Goal: Book appointment/travel/reservation

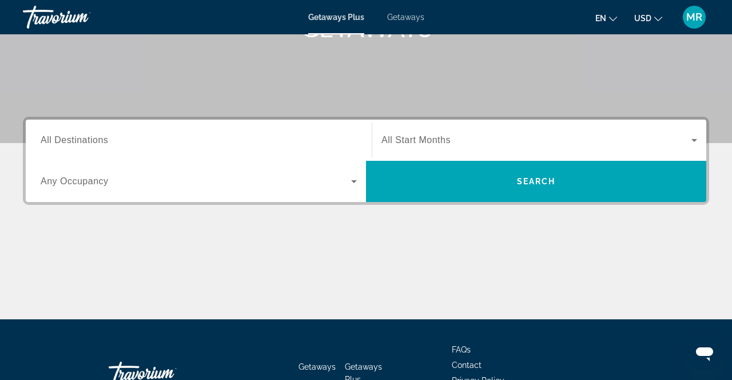
scroll to position [201, 0]
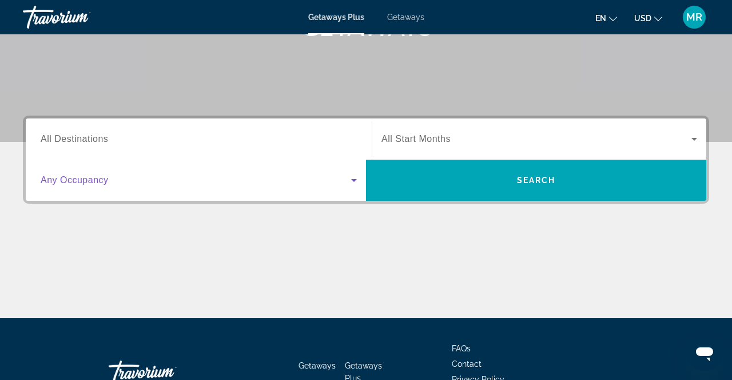
click at [204, 180] on span "Search widget" at bounding box center [196, 180] width 311 height 14
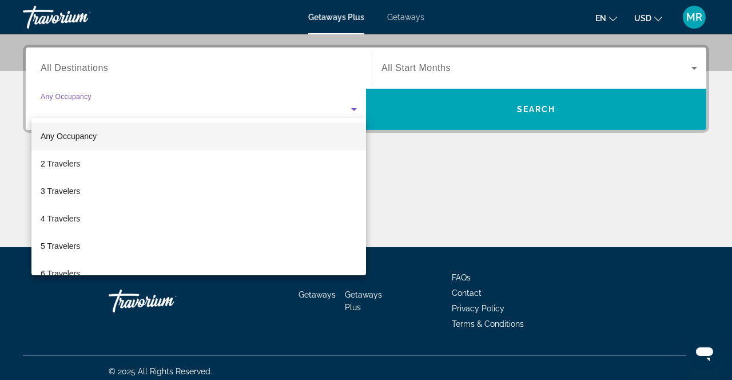
scroll to position [280, 0]
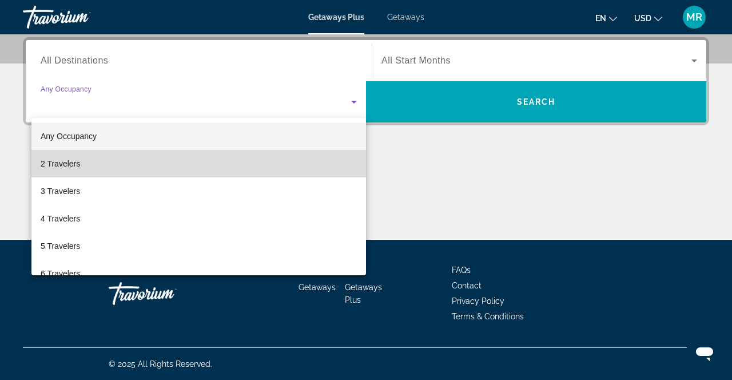
click at [159, 164] on mat-option "2 Travelers" at bounding box center [198, 163] width 335 height 27
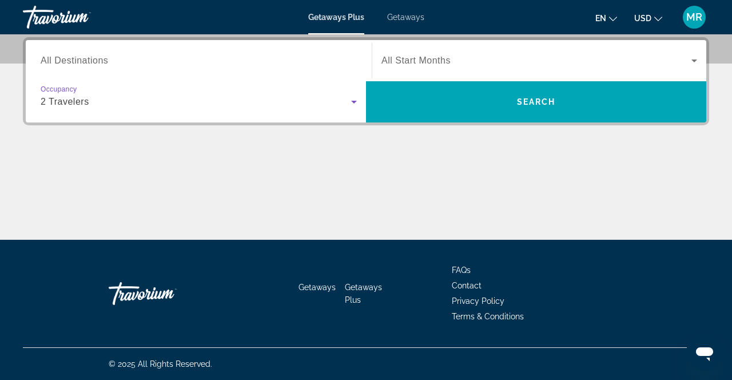
click at [442, 60] on span "All Start Months" at bounding box center [416, 61] width 69 height 10
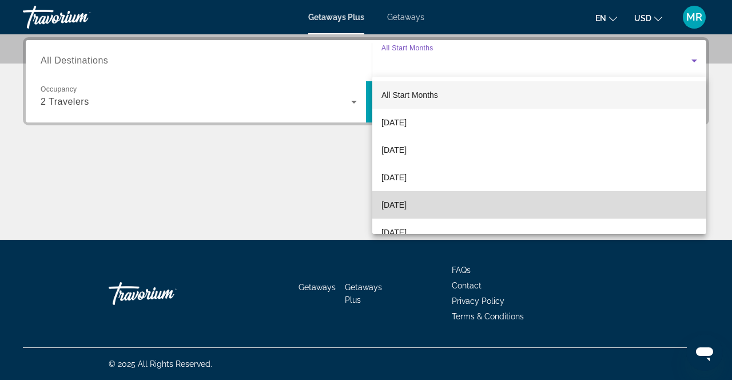
click at [407, 199] on span "[DATE]" at bounding box center [394, 205] width 25 height 14
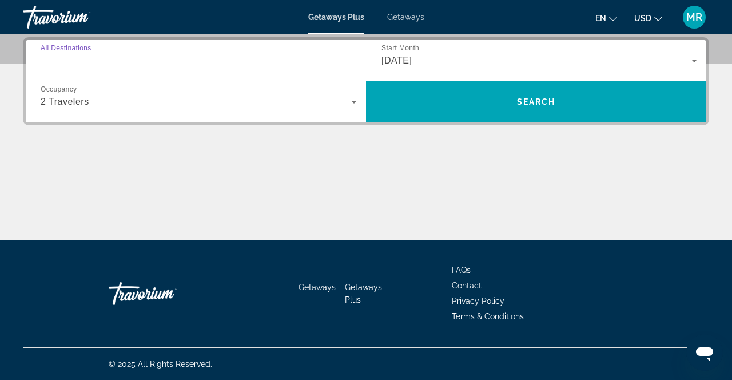
click at [329, 59] on input "Destination All Destinations" at bounding box center [199, 61] width 316 height 14
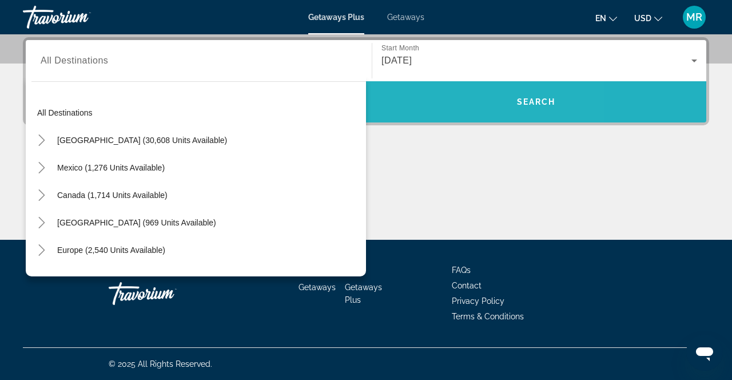
click at [438, 102] on span "Search widget" at bounding box center [536, 101] width 340 height 27
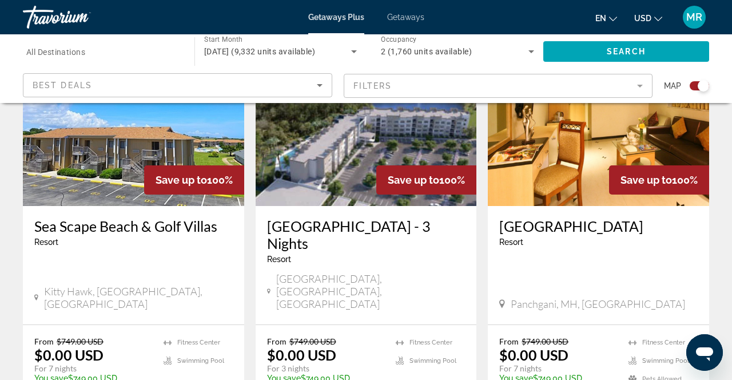
scroll to position [472, 0]
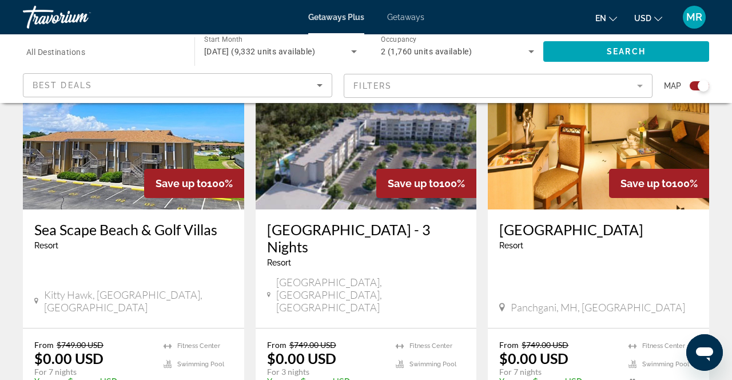
click at [454, 82] on mat-form-field "Filters" at bounding box center [499, 86] width 310 height 24
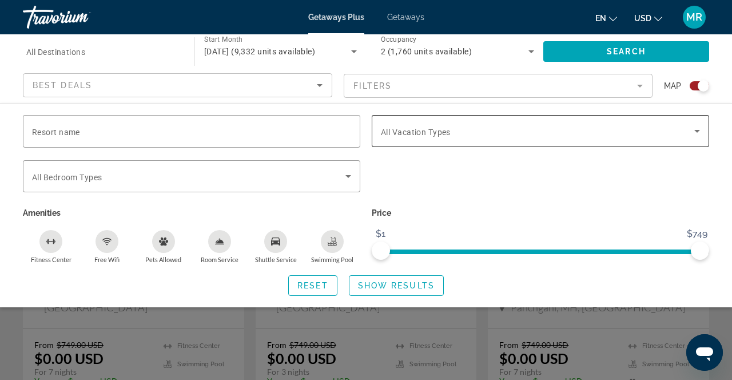
click at [396, 128] on span "All Vacation Types" at bounding box center [416, 132] width 70 height 9
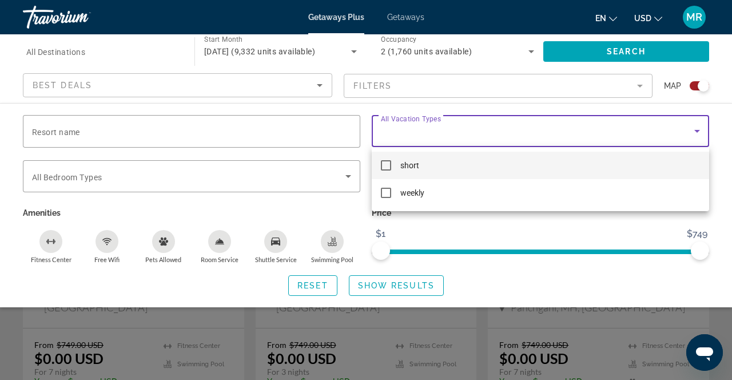
click at [396, 128] on div at bounding box center [366, 190] width 732 height 380
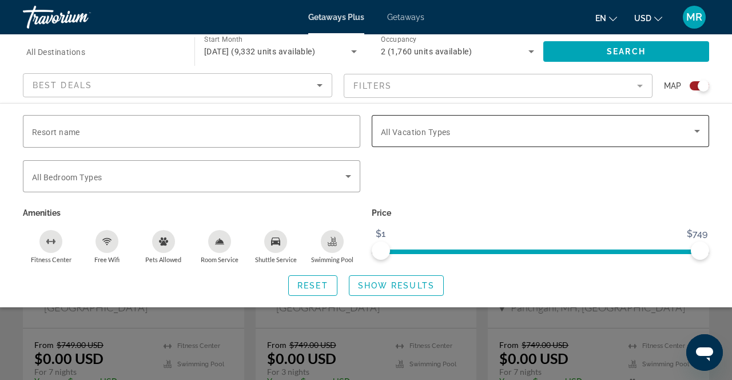
click at [432, 128] on span "All Vacation Types" at bounding box center [416, 132] width 70 height 9
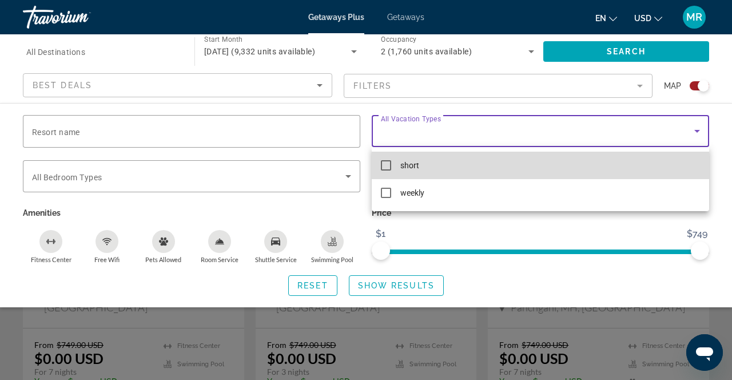
click at [397, 169] on mat-option "short" at bounding box center [541, 165] width 338 height 27
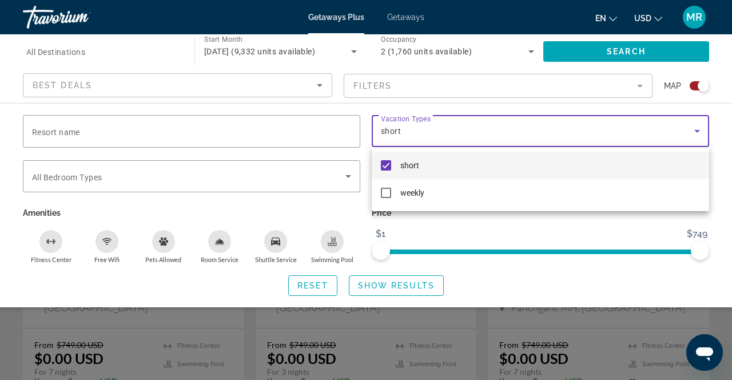
click at [431, 236] on div at bounding box center [366, 190] width 732 height 380
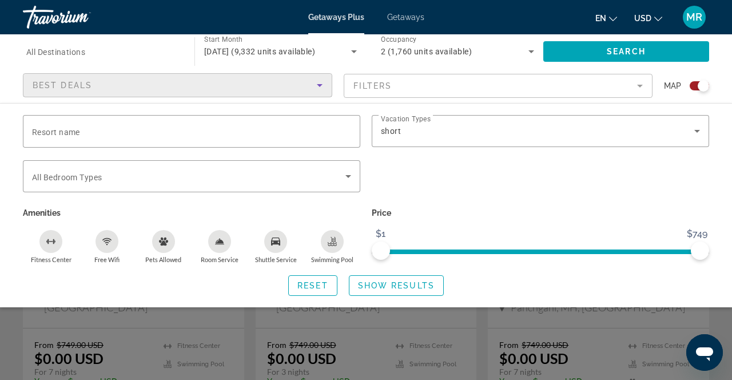
click at [209, 85] on div "Best Deals" at bounding box center [175, 85] width 284 height 14
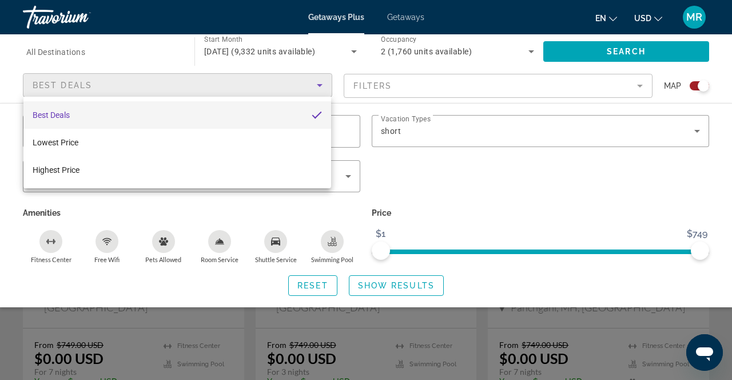
click at [209, 85] on div at bounding box center [366, 190] width 732 height 380
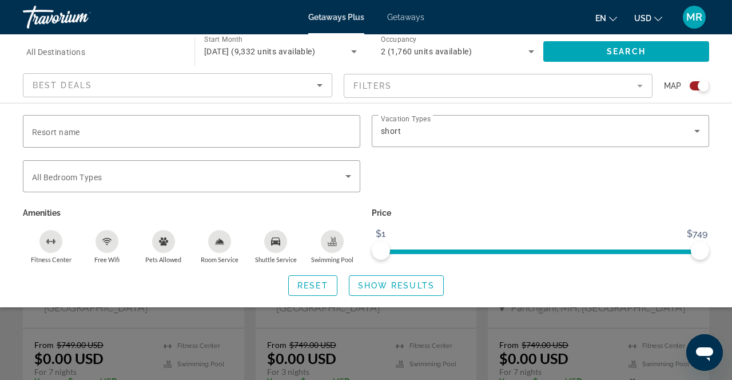
click at [403, 86] on mat-form-field "Filters" at bounding box center [499, 86] width 310 height 24
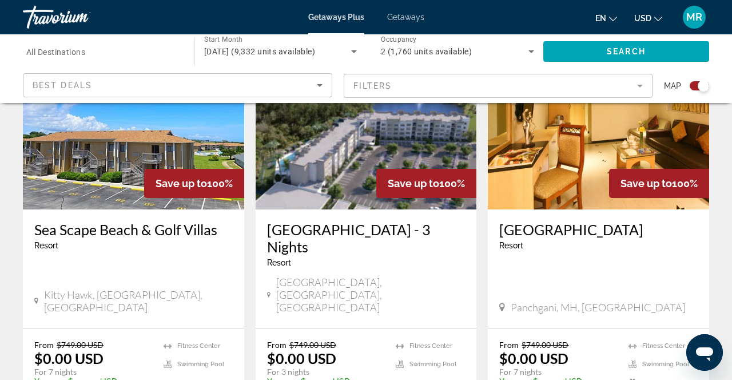
click at [403, 86] on mat-form-field "Filters" at bounding box center [499, 86] width 310 height 24
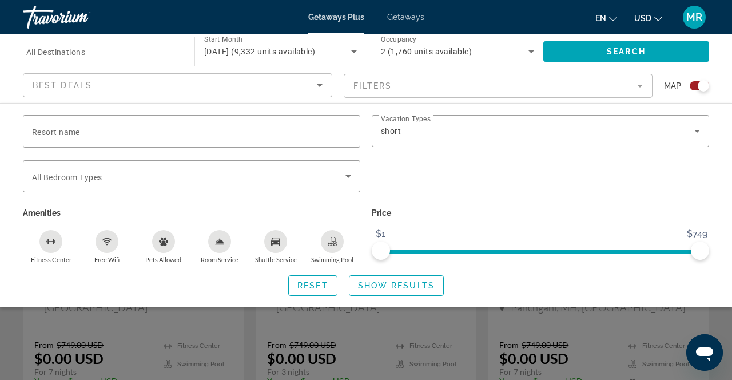
click at [403, 86] on mat-form-field "Filters" at bounding box center [499, 86] width 310 height 24
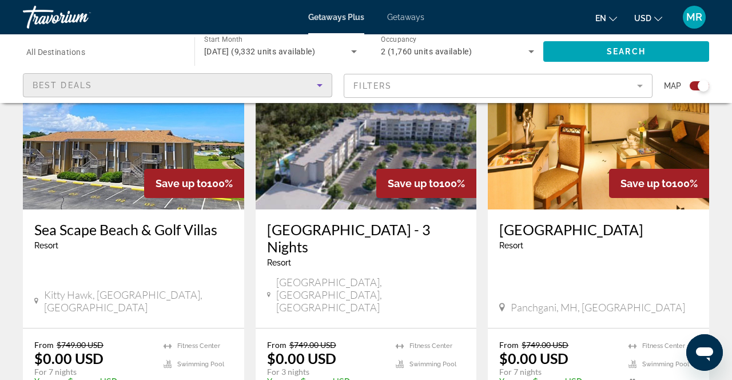
click at [319, 89] on icon "Sort by" at bounding box center [320, 85] width 14 height 14
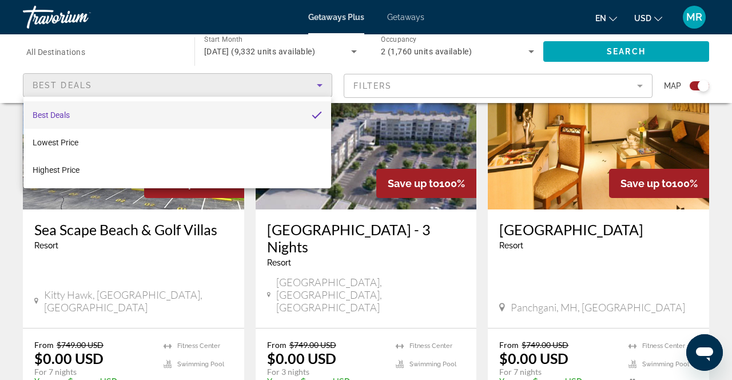
click at [319, 89] on div at bounding box center [366, 190] width 732 height 380
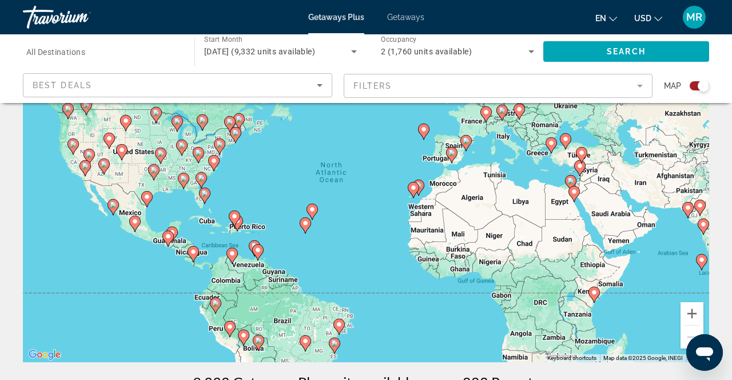
scroll to position [47, 0]
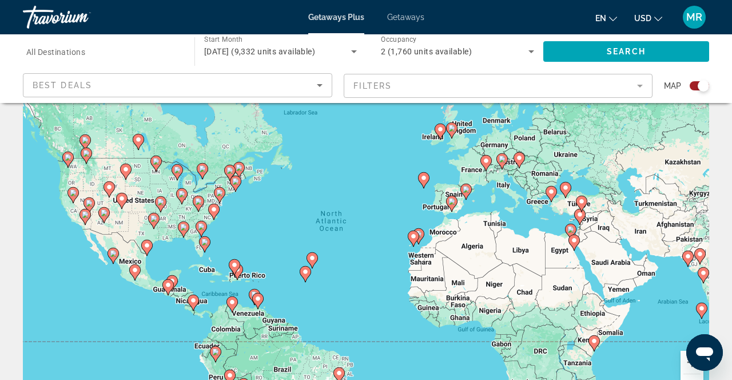
click at [162, 54] on input "Destination All Destinations" at bounding box center [102, 52] width 153 height 14
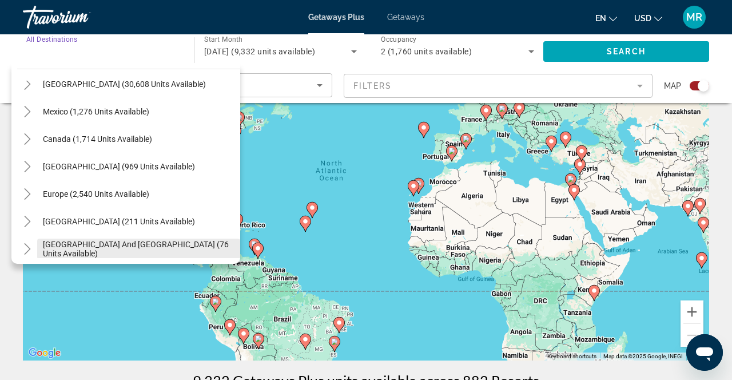
scroll to position [0, 0]
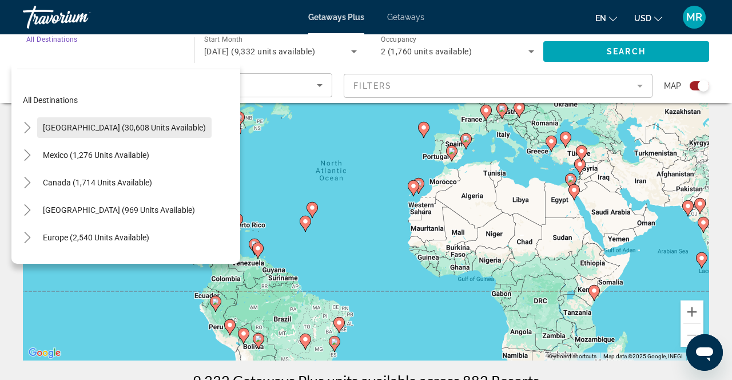
click at [99, 124] on span "[GEOGRAPHIC_DATA] (30,608 units available)" at bounding box center [124, 127] width 163 height 9
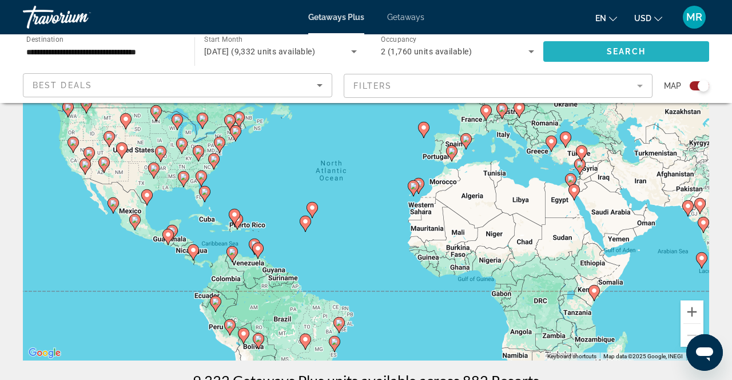
click at [575, 47] on span "Search widget" at bounding box center [627, 51] width 166 height 27
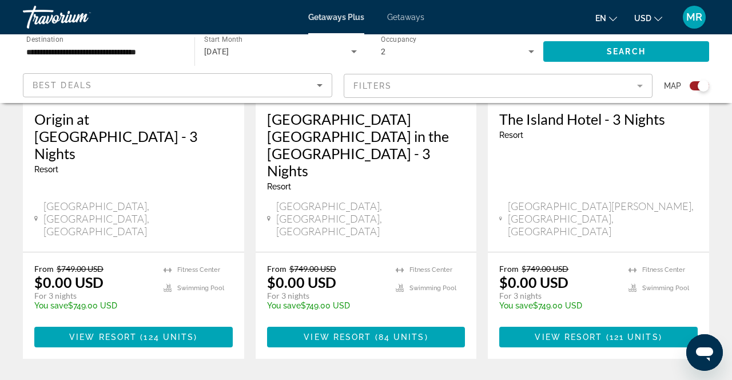
scroll to position [1980, 0]
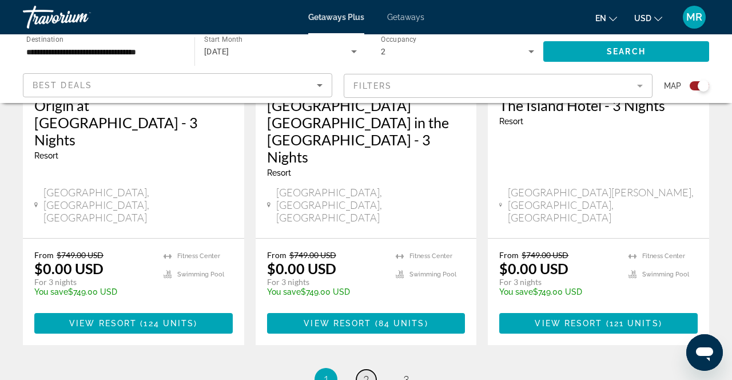
click at [359, 370] on link "page 2" at bounding box center [366, 380] width 20 height 20
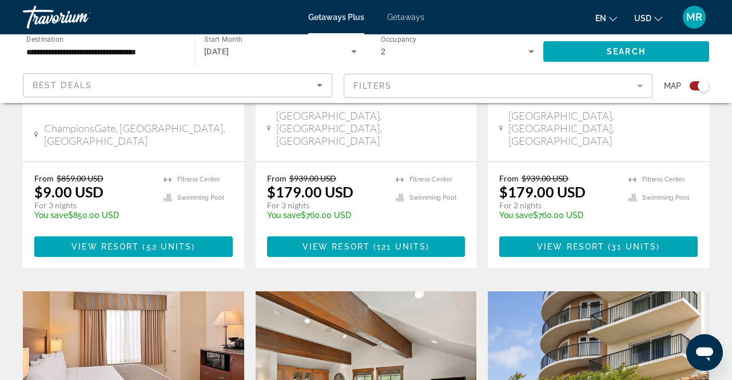
scroll to position [656, 0]
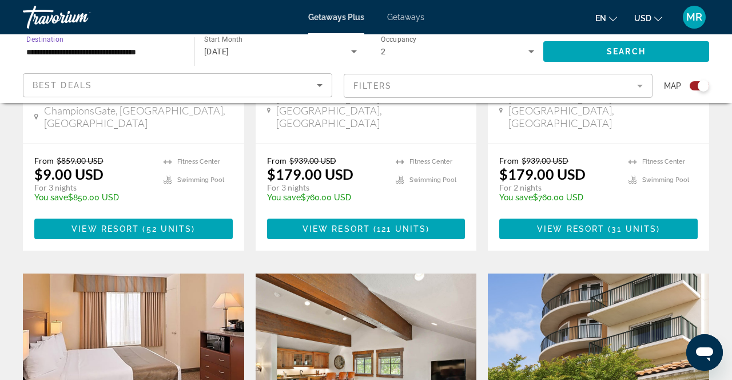
click at [149, 53] on input "**********" at bounding box center [102, 52] width 153 height 14
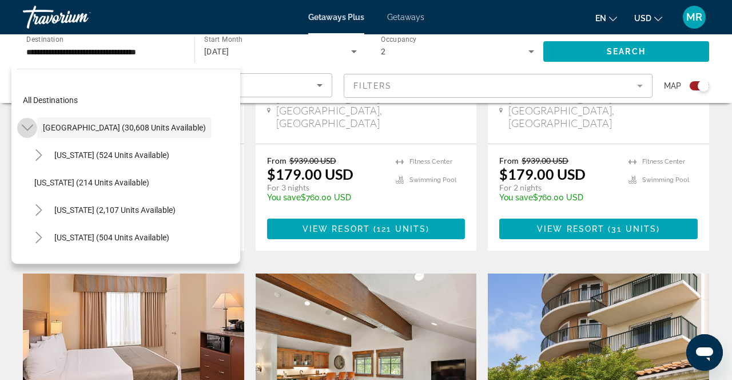
click at [17, 130] on mat-icon "Toggle United States (30,608 units available)" at bounding box center [27, 128] width 20 height 20
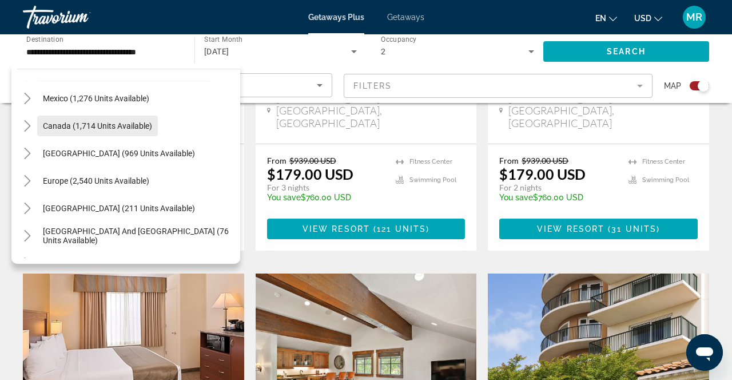
scroll to position [61, 0]
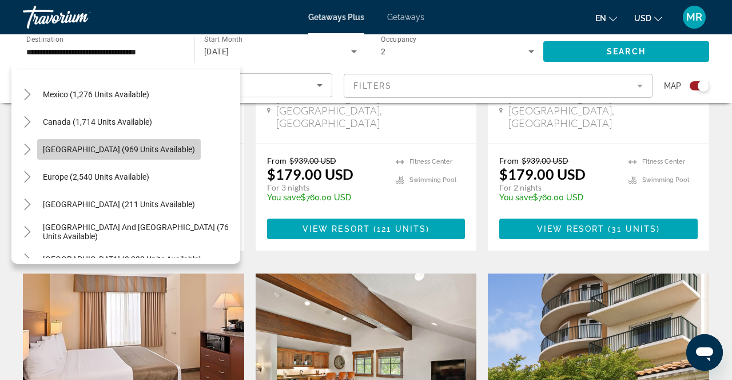
click at [70, 152] on span "[GEOGRAPHIC_DATA] (969 units available)" at bounding box center [119, 149] width 152 height 9
type input "**********"
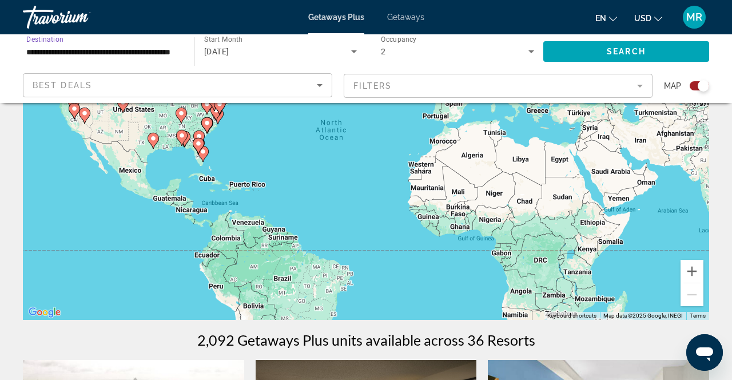
scroll to position [0, 0]
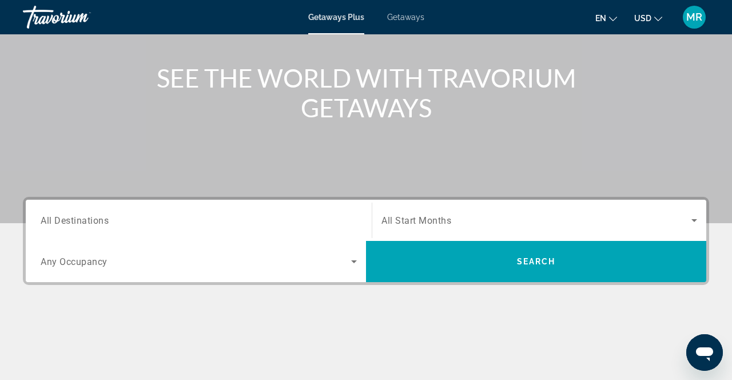
scroll to position [144, 0]
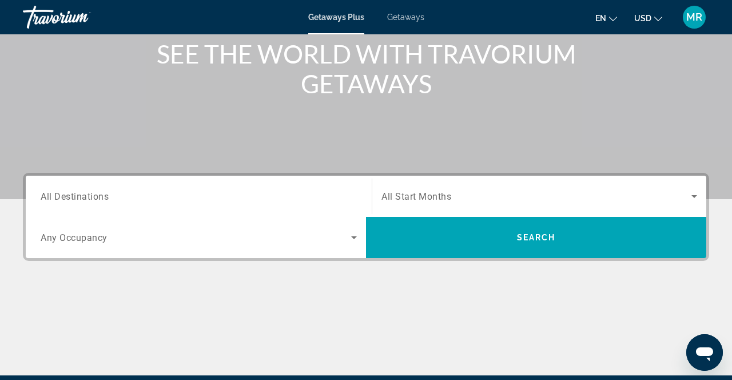
click at [399, 193] on span "All Start Months" at bounding box center [417, 196] width 70 height 11
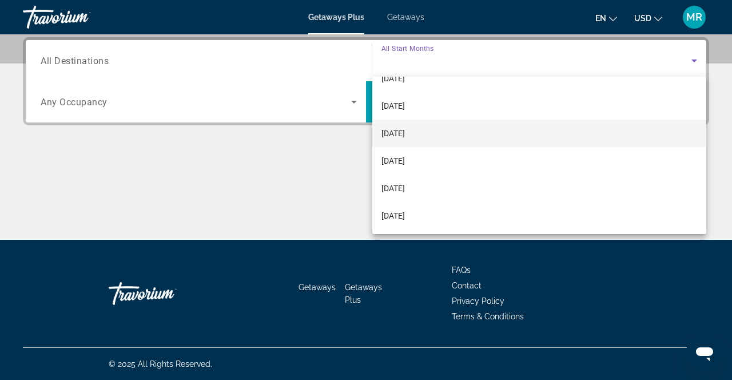
scroll to position [45, 0]
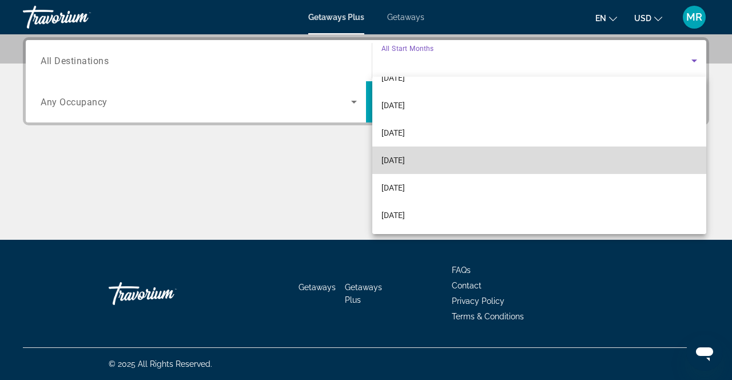
click at [405, 164] on span "[DATE]" at bounding box center [393, 160] width 23 height 14
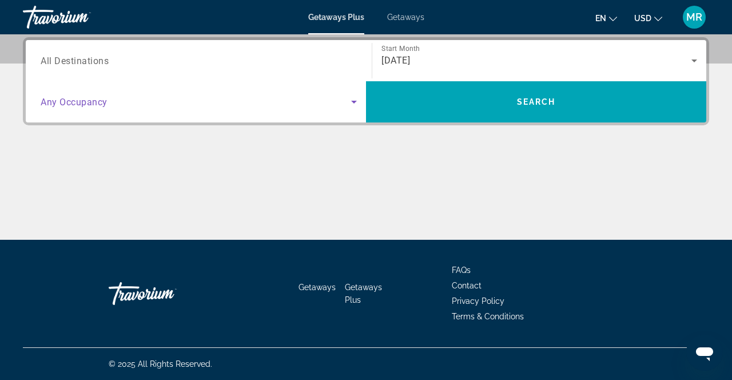
click at [339, 107] on span "Search widget" at bounding box center [196, 102] width 311 height 14
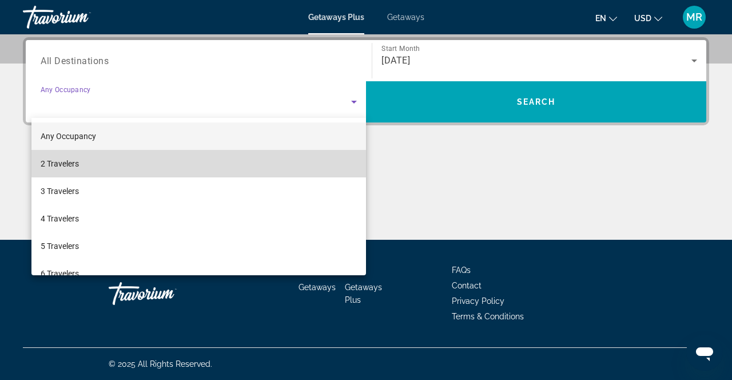
click at [225, 162] on mat-option "2 Travelers" at bounding box center [198, 163] width 335 height 27
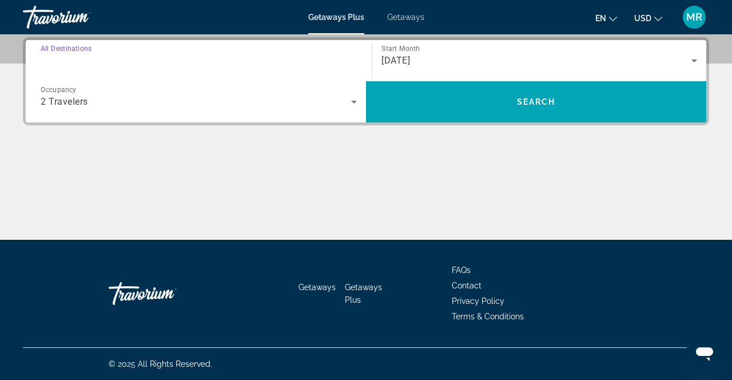
click at [213, 57] on input "Destination All Destinations" at bounding box center [199, 61] width 316 height 14
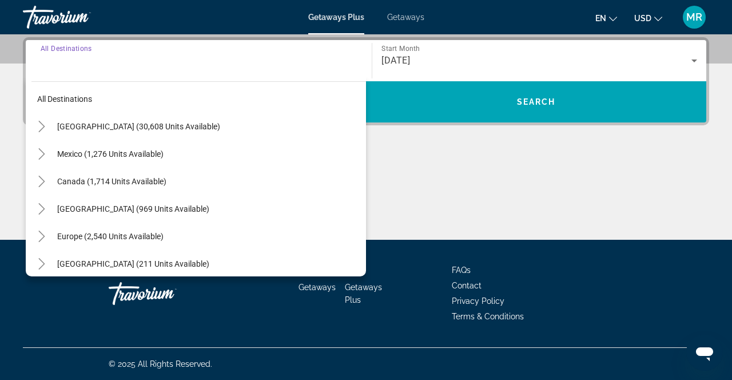
scroll to position [13, 0]
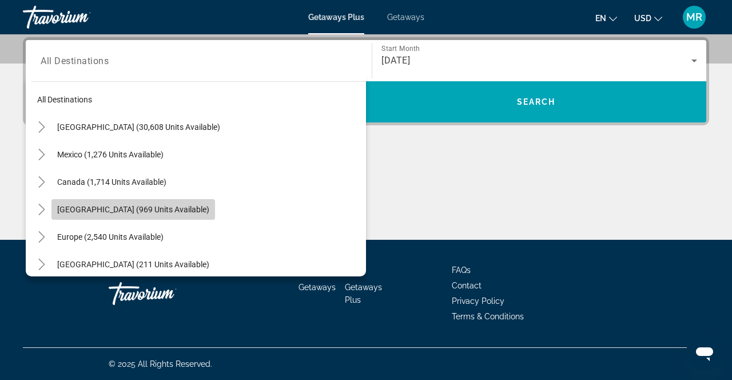
click at [137, 211] on span "[GEOGRAPHIC_DATA] (969 units available)" at bounding box center [133, 209] width 152 height 9
type input "**********"
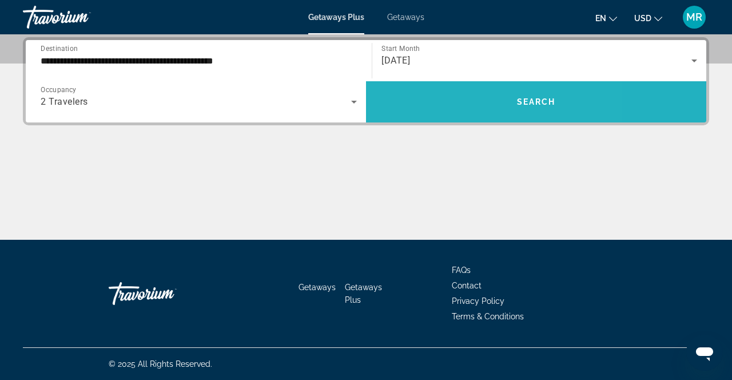
click at [446, 102] on span "Search widget" at bounding box center [536, 101] width 340 height 27
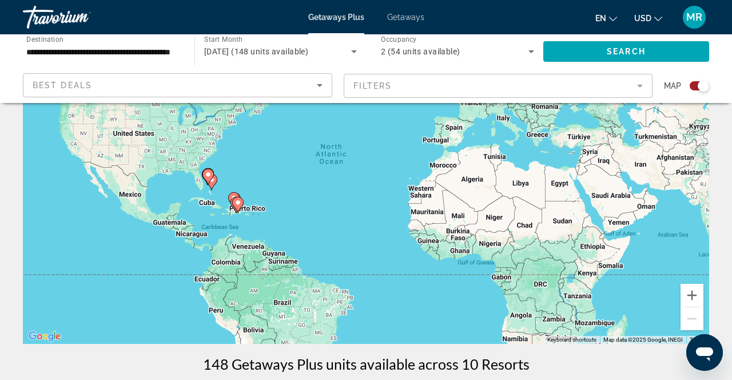
scroll to position [117, 0]
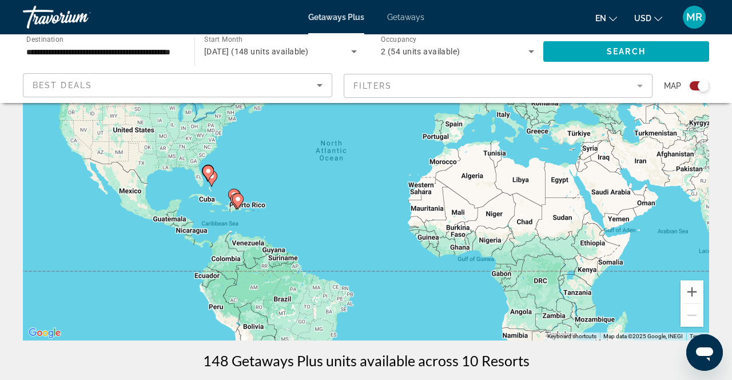
click at [235, 200] on image "Main content" at bounding box center [238, 199] width 7 height 7
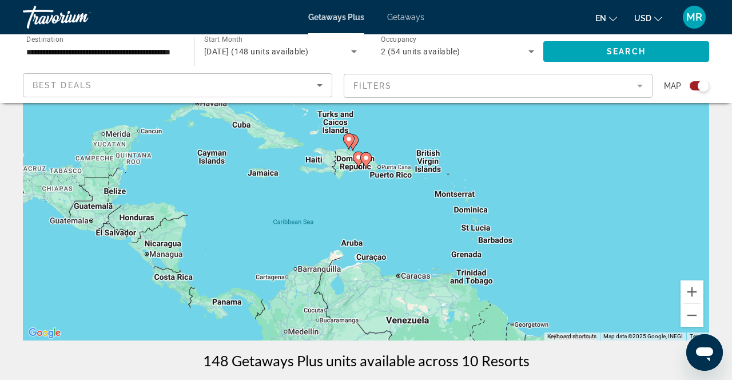
click at [395, 180] on div "To navigate, press the arrow keys. To activate drag with keyboard, press Alt + …" at bounding box center [366, 168] width 687 height 343
click at [390, 176] on div "To activate drag with keyboard, press Alt + Enter. Once in keyboard drag state,…" at bounding box center [366, 168] width 687 height 343
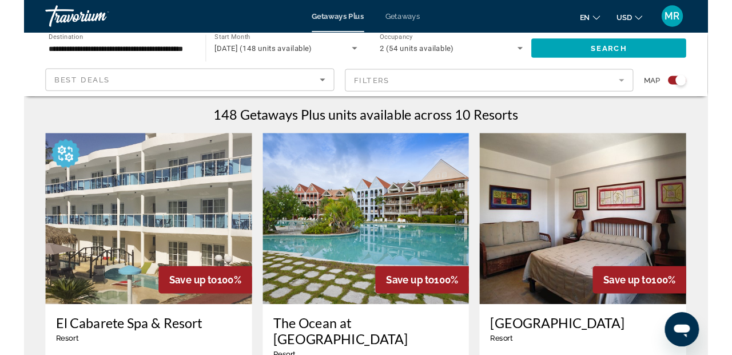
scroll to position [0, 0]
